Goal: Transaction & Acquisition: Subscribe to service/newsletter

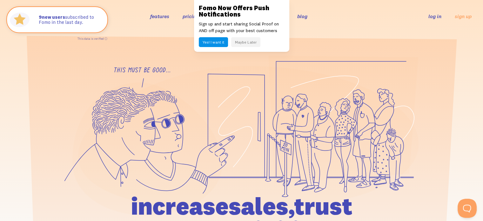
click at [240, 42] on button "Maybe Later" at bounding box center [245, 42] width 29 height 10
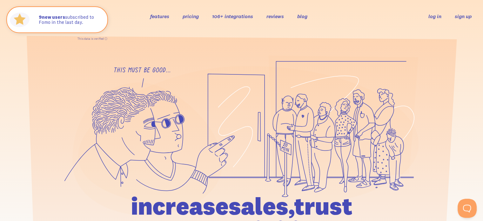
click at [465, 15] on link "sign up" at bounding box center [463, 16] width 17 height 7
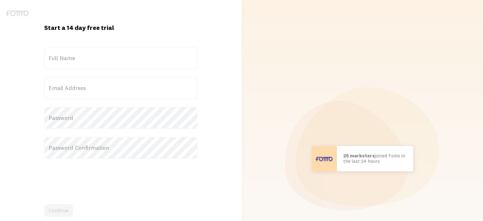
click at [93, 59] on label "Full Name" at bounding box center [120, 58] width 153 height 22
click at [93, 59] on input "Full Name" at bounding box center [120, 58] width 153 height 22
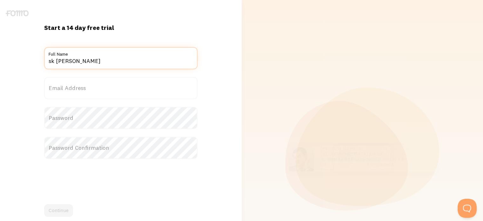
type input "sk [PERSON_NAME]"
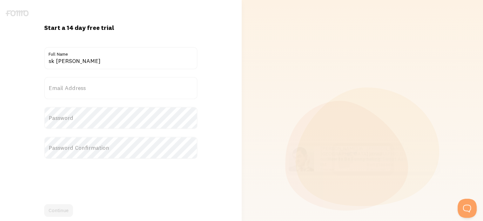
click at [77, 86] on label "Email Address" at bounding box center [120, 88] width 153 height 22
click at [77, 86] on input "Email Address" at bounding box center [120, 88] width 153 height 22
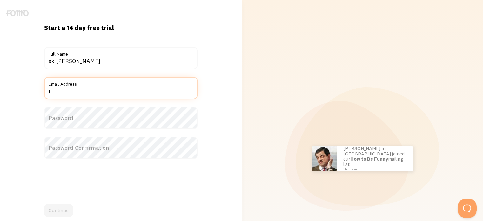
type input "[EMAIL_ADDRESS][PERSON_NAME][DOMAIN_NAME]"
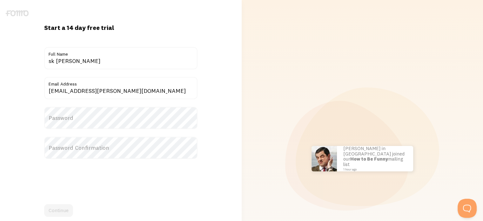
click at [83, 120] on label "Password" at bounding box center [120, 118] width 153 height 22
click at [91, 147] on label "Password Confirmation" at bounding box center [120, 148] width 153 height 22
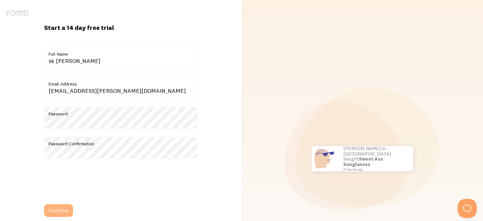
click at [58, 207] on button "Continue" at bounding box center [58, 210] width 29 height 13
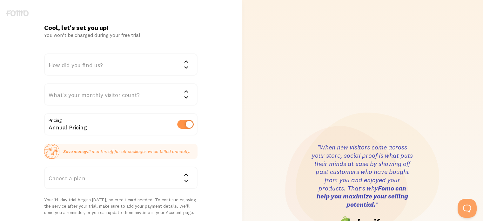
click at [162, 70] on div "How did you find us?" at bounding box center [120, 64] width 153 height 22
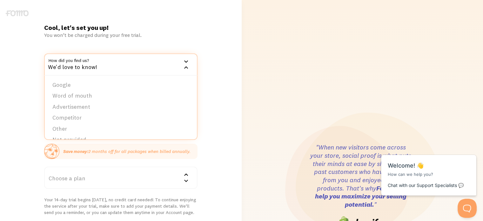
click at [228, 51] on div "Cool, let's set you up! You won’t be charged during your free trial. How did yo…" at bounding box center [121, 187] width 242 height 326
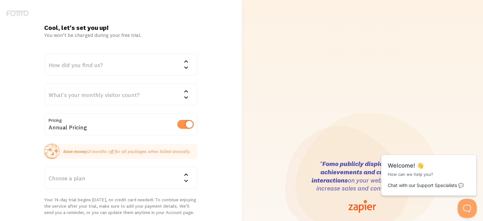
click at [141, 59] on div "How did you find us?" at bounding box center [120, 64] width 153 height 22
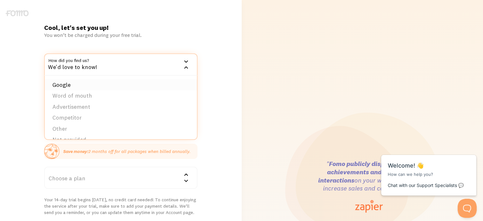
click at [64, 80] on li "Google" at bounding box center [121, 84] width 152 height 11
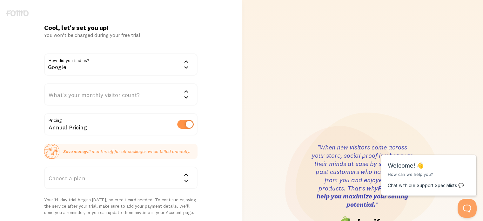
click at [158, 62] on div "Google" at bounding box center [120, 64] width 153 height 22
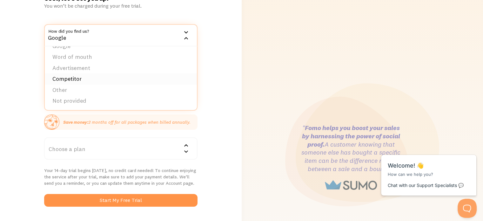
scroll to position [32, 0]
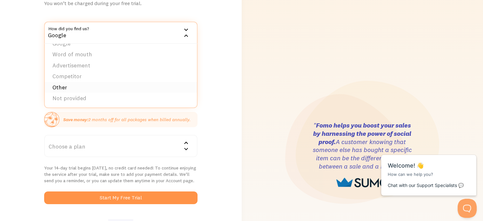
click at [69, 84] on li "Other" at bounding box center [121, 87] width 152 height 11
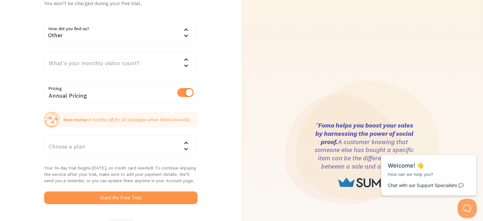
click at [179, 33] on div "Other" at bounding box center [120, 33] width 153 height 22
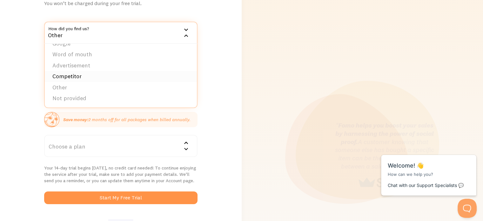
click at [101, 75] on li "Competitor" at bounding box center [121, 76] width 152 height 11
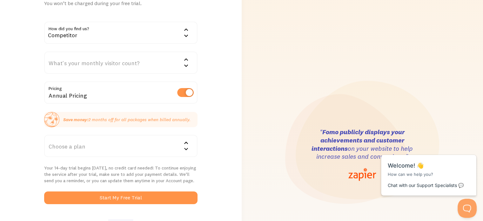
click at [128, 63] on div "What's your monthly visitor count?" at bounding box center [120, 62] width 153 height 22
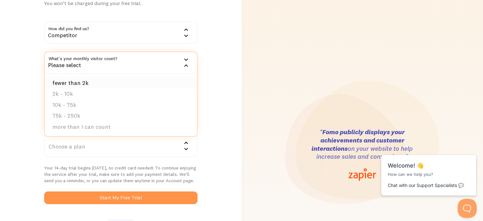
click at [85, 82] on li "fewer than 2k" at bounding box center [121, 83] width 152 height 11
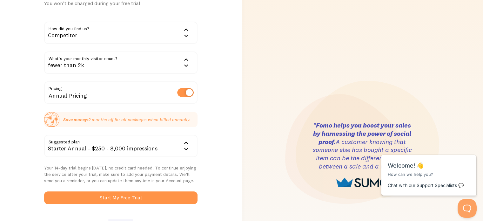
click at [188, 142] on icon at bounding box center [186, 143] width 8 height 8
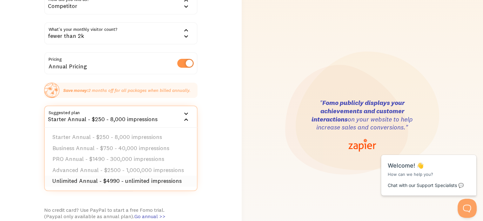
scroll to position [64, 0]
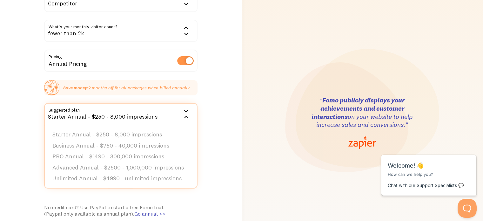
click at [222, 160] on div "Cool, let's set you up! You won’t be charged during your free trial. How did yo…" at bounding box center [121, 123] width 242 height 326
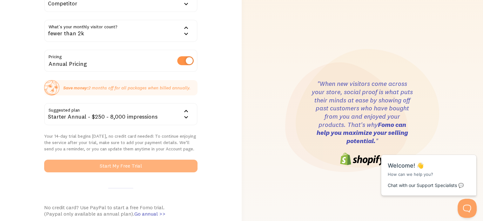
click at [102, 164] on button "Start My Free Trial" at bounding box center [120, 166] width 153 height 13
click at [145, 167] on button "Start My Free Trial" at bounding box center [120, 166] width 153 height 13
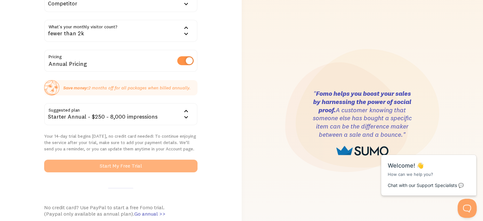
click at [111, 166] on button "Start My Free Trial" at bounding box center [120, 166] width 153 height 13
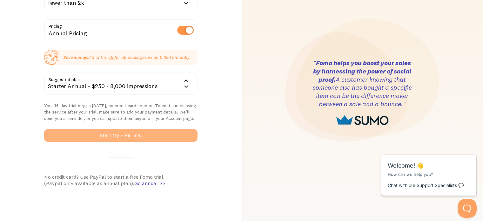
scroll to position [88, 0]
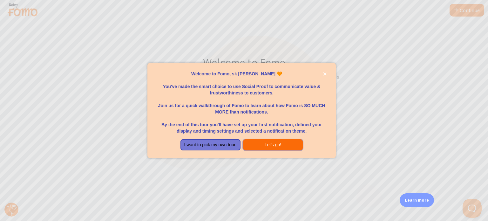
click at [267, 144] on button "Let's go!" at bounding box center [273, 144] width 60 height 11
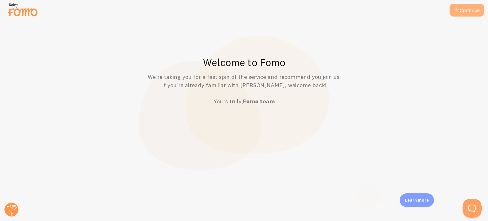
click at [472, 7] on link "Continue" at bounding box center [467, 10] width 35 height 13
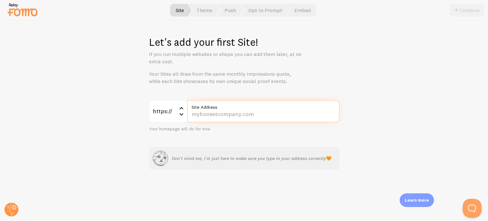
click at [217, 114] on input "Site Address" at bounding box center [263, 111] width 153 height 22
paste input "[DOMAIN_NAME]"
type input "[DOMAIN_NAME]"
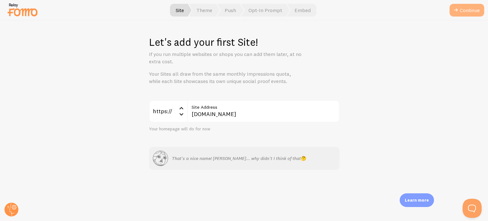
click at [471, 9] on button "Continue" at bounding box center [467, 10] width 35 height 13
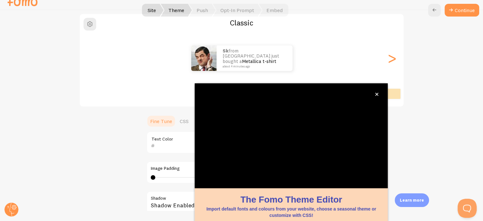
scroll to position [60, 0]
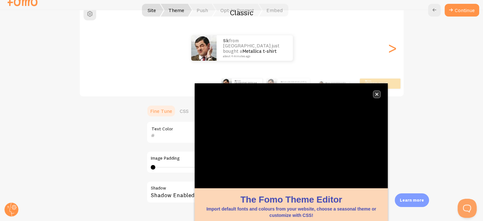
click at [377, 93] on icon "close," at bounding box center [376, 93] width 3 height 3
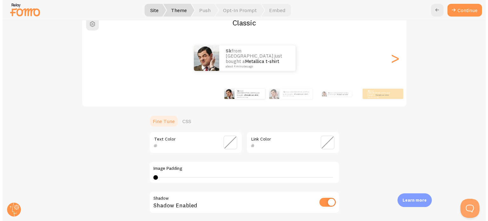
scroll to position [0, 0]
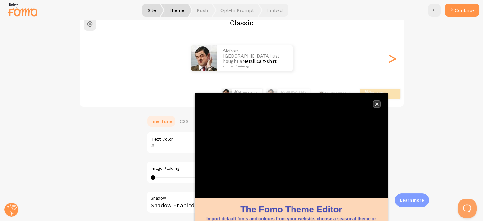
click at [376, 106] on button "close," at bounding box center [377, 104] width 7 height 7
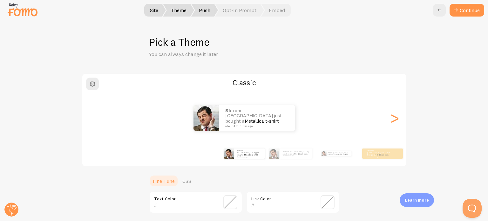
click at [205, 13] on span "Push" at bounding box center [204, 10] width 27 height 13
click at [243, 12] on span "Opt-In Prompt" at bounding box center [239, 10] width 49 height 13
click at [268, 10] on span "Embed" at bounding box center [276, 10] width 30 height 13
click at [469, 11] on button "Continue" at bounding box center [467, 10] width 35 height 13
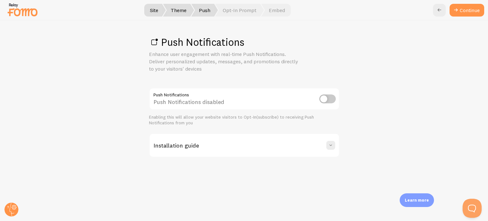
click at [329, 99] on input "checkbox" at bounding box center [327, 98] width 17 height 9
checkbox input "true"
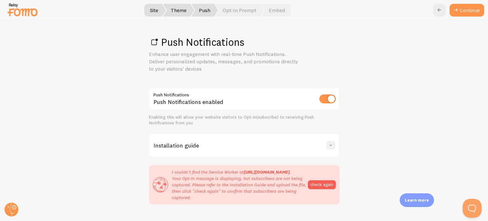
click at [332, 142] on button at bounding box center [330, 145] width 9 height 9
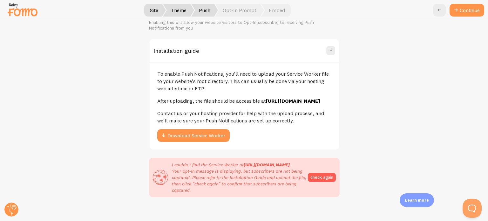
scroll to position [95, 0]
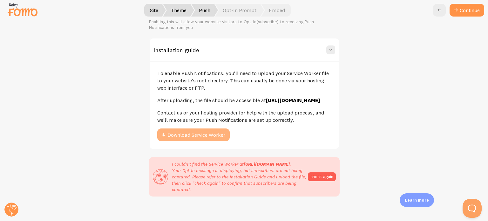
click at [201, 141] on button "Download Service Worker" at bounding box center [193, 134] width 72 height 13
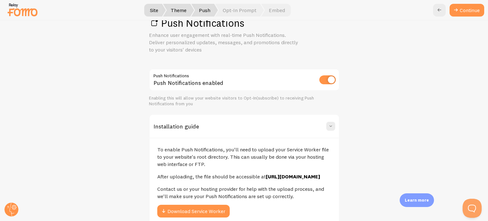
scroll to position [0, 0]
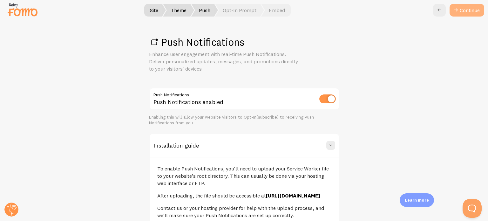
click at [465, 15] on link "Continue" at bounding box center [467, 10] width 35 height 13
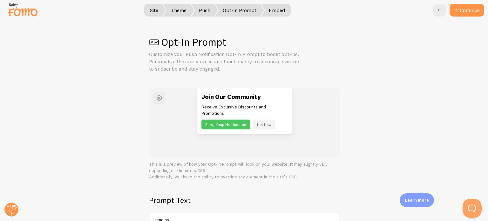
click at [277, 13] on span "Embed" at bounding box center [276, 10] width 30 height 13
click at [467, 10] on button "Continue" at bounding box center [467, 10] width 35 height 13
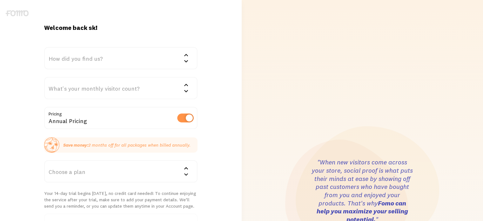
click at [21, 12] on img at bounding box center [17, 13] width 23 height 6
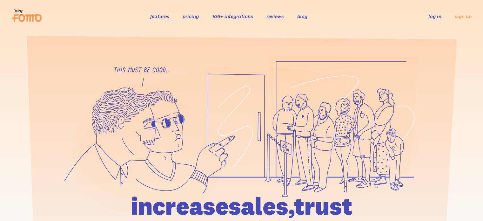
click at [437, 14] on link "log in" at bounding box center [435, 16] width 13 height 6
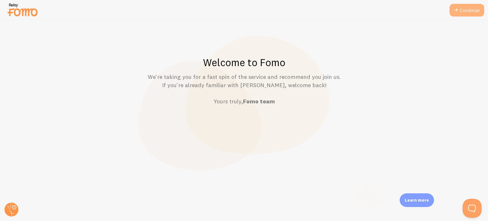
click at [464, 10] on link "Continue" at bounding box center [467, 10] width 35 height 13
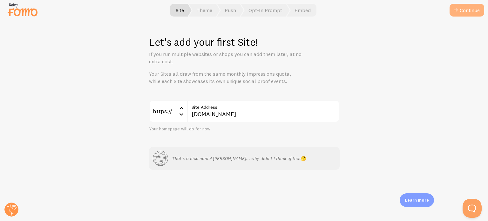
click at [469, 10] on button "Continue" at bounding box center [467, 10] width 35 height 13
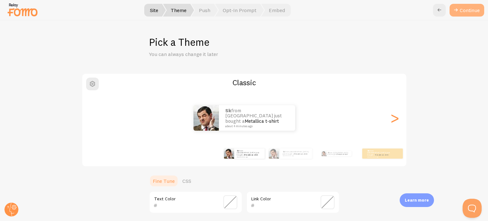
click at [469, 8] on button "Continue" at bounding box center [467, 10] width 35 height 13
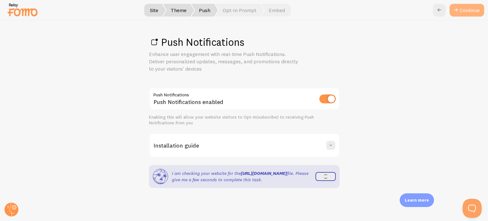
click at [469, 11] on link "Continue" at bounding box center [467, 10] width 35 height 13
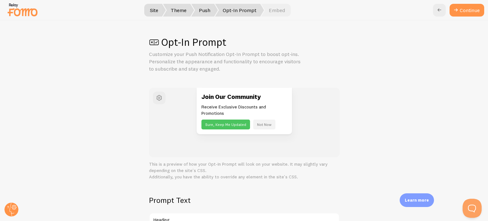
click at [469, 11] on button "Continue" at bounding box center [467, 10] width 35 height 13
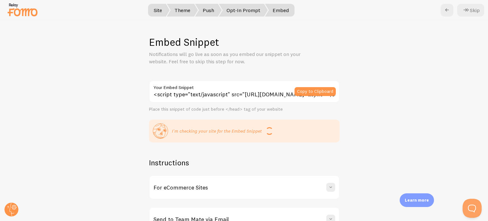
click at [469, 11] on icon at bounding box center [466, 10] width 8 height 8
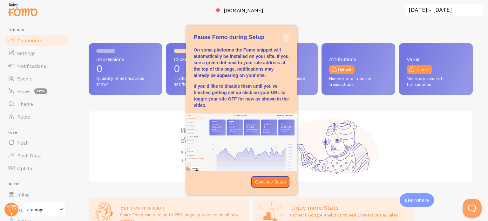
click at [284, 36] on button "close," at bounding box center [286, 36] width 7 height 7
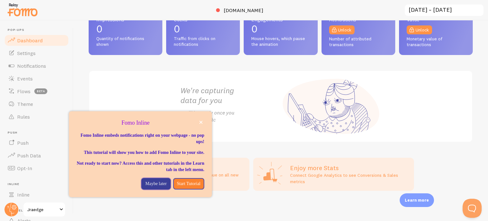
click at [146, 187] on p "Maybe later" at bounding box center [155, 184] width 21 height 6
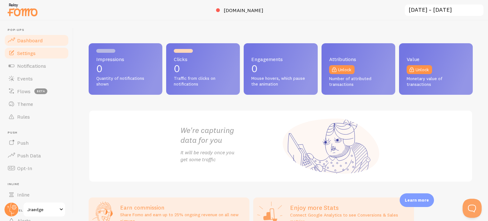
click at [31, 52] on span "Settings" at bounding box center [26, 53] width 18 height 6
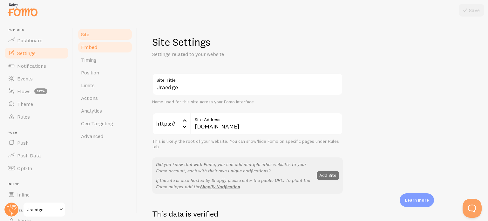
click at [97, 48] on link "Embed" at bounding box center [105, 47] width 56 height 13
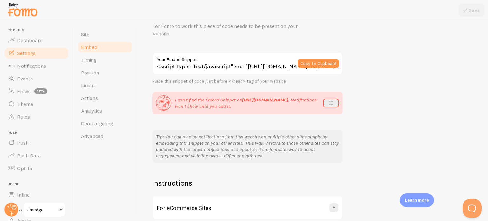
scroll to position [32, 0]
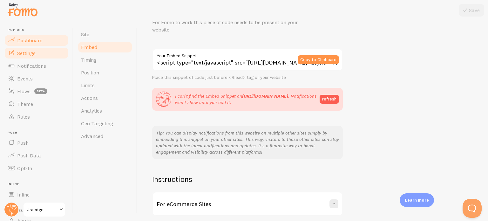
click at [39, 39] on span "Dashboard" at bounding box center [29, 40] width 25 height 6
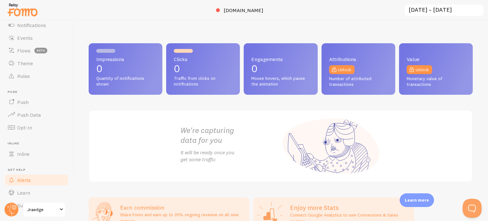
scroll to position [54, 0]
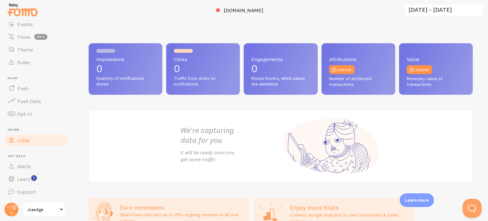
click at [21, 136] on link "Inline" at bounding box center [36, 140] width 65 height 13
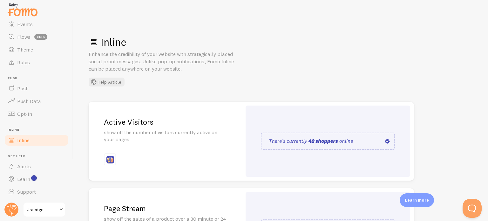
click at [333, 140] on img at bounding box center [328, 141] width 134 height 17
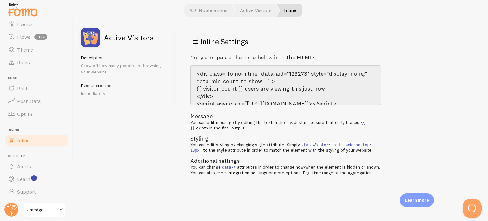
click at [36, 138] on link "Inline" at bounding box center [36, 140] width 65 height 13
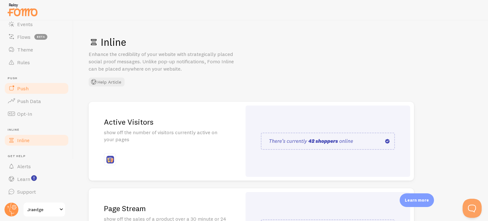
click at [16, 91] on link "Push" at bounding box center [36, 88] width 65 height 13
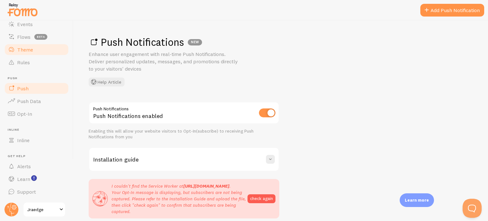
click at [31, 51] on span "Theme" at bounding box center [25, 49] width 16 height 6
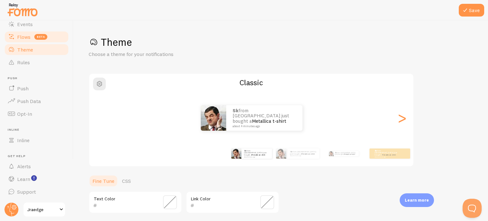
click at [21, 33] on link "Flows beta" at bounding box center [36, 37] width 65 height 13
